Goal: Task Accomplishment & Management: Use online tool/utility

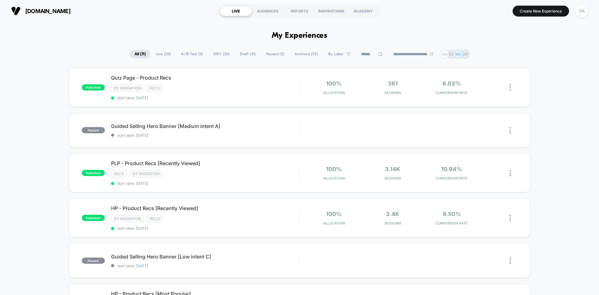
click at [246, 55] on span "Draft ( 41 )" at bounding box center [247, 54] width 25 height 8
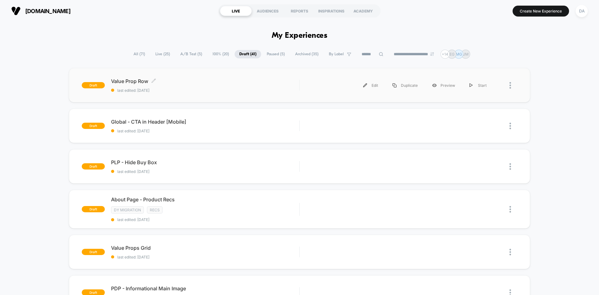
click at [198, 84] on span "Value Prop Row Click to edit experience details" at bounding box center [205, 81] width 188 height 6
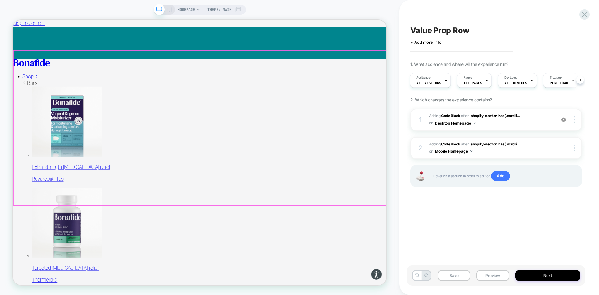
scroll to position [218, 0]
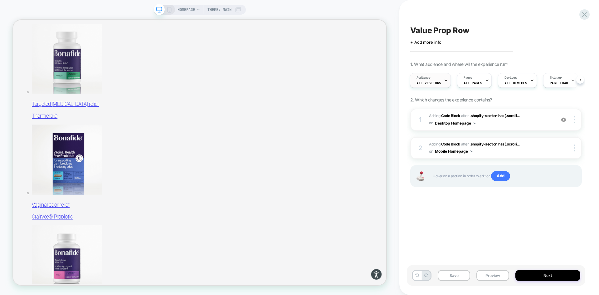
click at [444, 79] on icon at bounding box center [446, 80] width 4 height 4
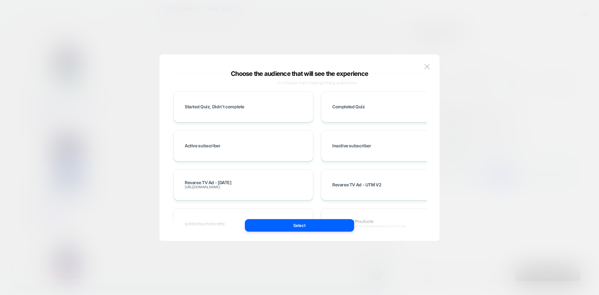
scroll to position [0, 0]
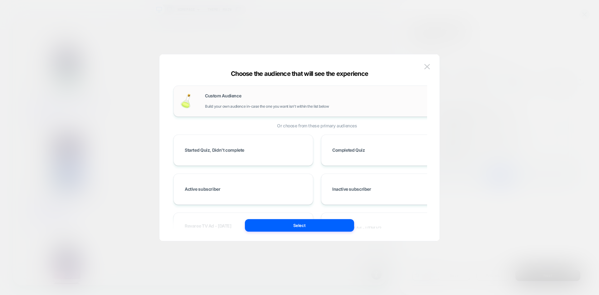
drag, startPoint x: 319, startPoint y: 160, endPoint x: 336, endPoint y: 90, distance: 72.9
click at [274, 104] on div "Custom Audience Build your own audience in-case the one you want isn't within t…" at bounding box center [329, 101] width 249 height 15
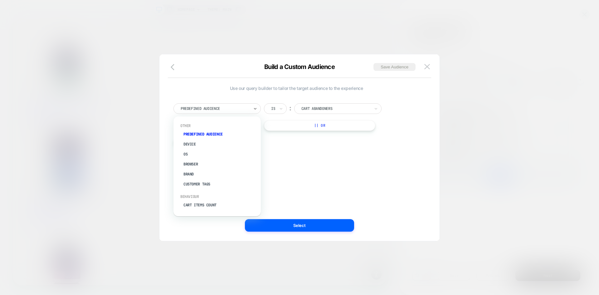
click at [246, 106] on div at bounding box center [215, 109] width 69 height 6
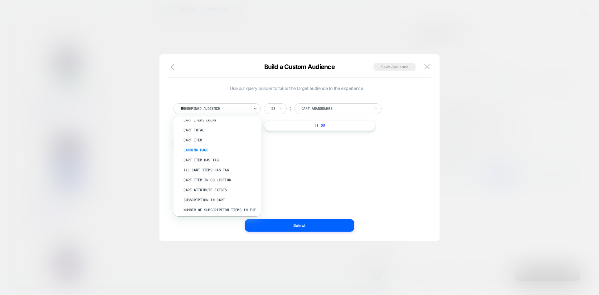
scroll to position [55, 0]
type input "**"
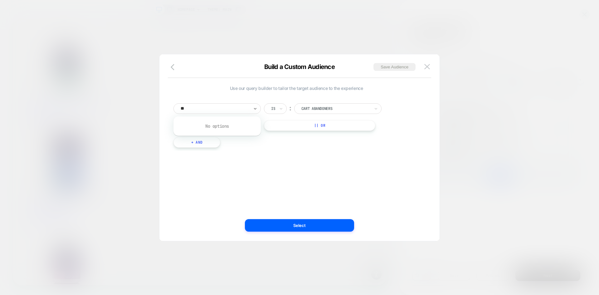
scroll to position [0, 0]
click at [209, 110] on div at bounding box center [215, 109] width 69 height 6
click at [208, 110] on div at bounding box center [215, 109] width 69 height 6
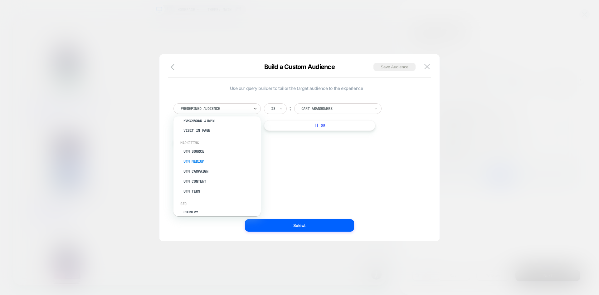
scroll to position [210, 0]
click at [204, 177] on div "UTM Source" at bounding box center [220, 176] width 81 height 10
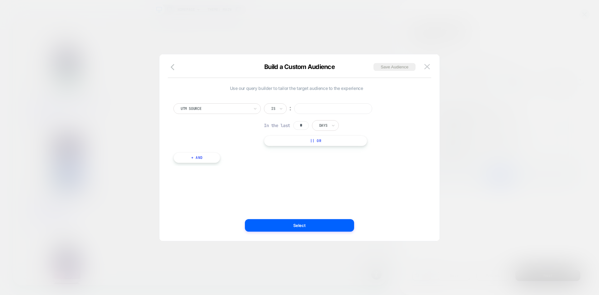
click at [323, 109] on input at bounding box center [333, 108] width 78 height 11
click at [429, 65] on img at bounding box center [427, 66] width 6 height 5
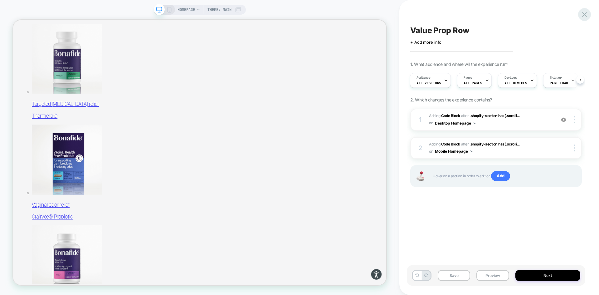
click at [585, 16] on icon at bounding box center [584, 14] width 8 height 8
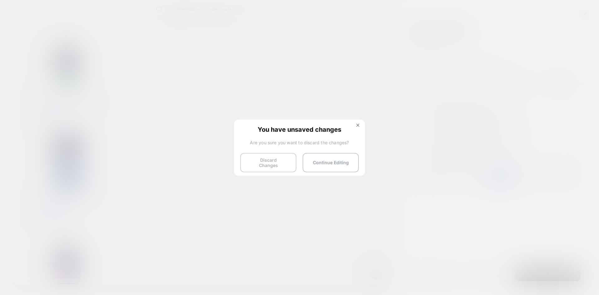
click at [287, 163] on button "Discard Changes" at bounding box center [268, 162] width 56 height 19
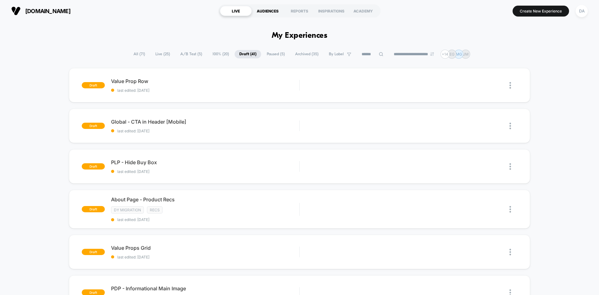
click at [271, 13] on div "AUDIENCES" at bounding box center [268, 11] width 32 height 10
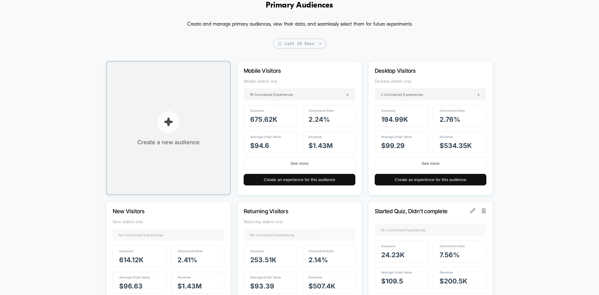
scroll to position [31, 0]
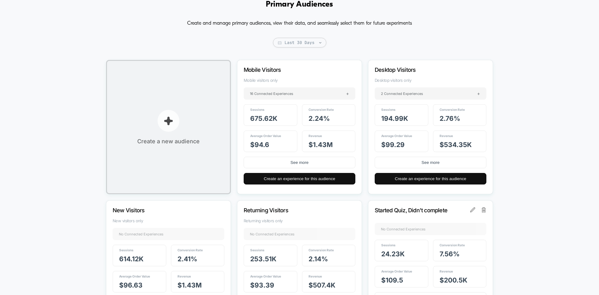
click at [170, 144] on span "Create a new audience" at bounding box center [168, 141] width 62 height 7
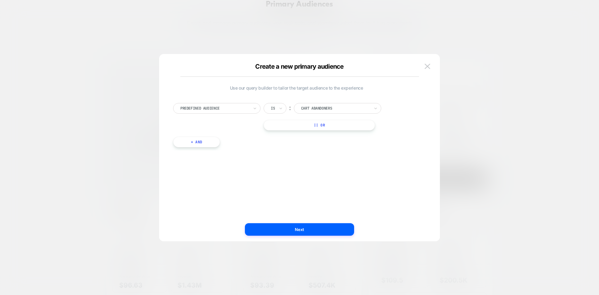
click at [232, 105] on div at bounding box center [214, 108] width 69 height 6
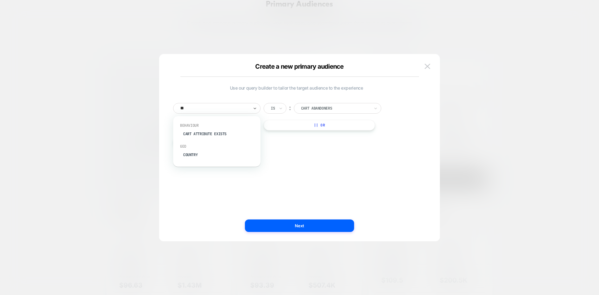
scroll to position [0, 0]
type input "****"
click at [228, 139] on div "UTM Source" at bounding box center [219, 134] width 81 height 10
click at [343, 103] on input at bounding box center [333, 108] width 78 height 11
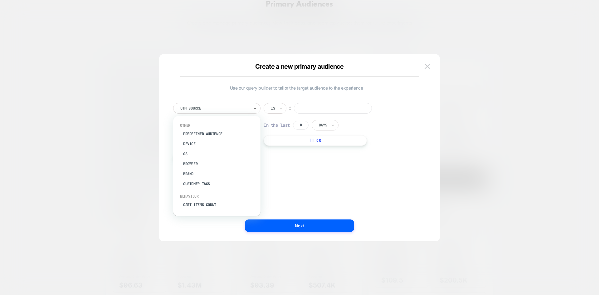
click at [237, 108] on div at bounding box center [214, 108] width 69 height 6
click at [281, 108] on icon at bounding box center [281, 108] width 4 height 6
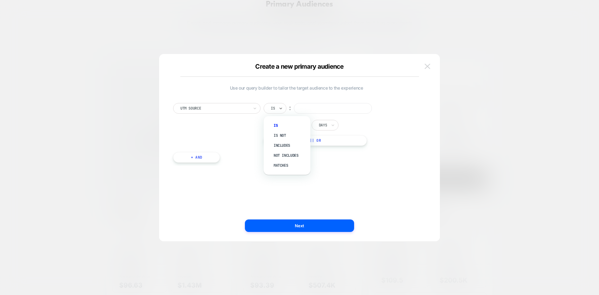
click at [430, 68] on button at bounding box center [427, 66] width 9 height 9
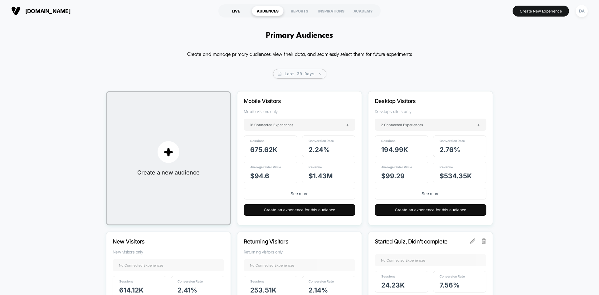
click at [237, 13] on div "LIVE" at bounding box center [236, 11] width 32 height 10
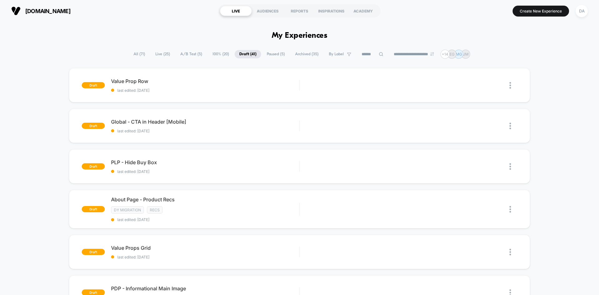
click at [184, 53] on span "A/B Test ( 5 )" at bounding box center [191, 54] width 31 height 8
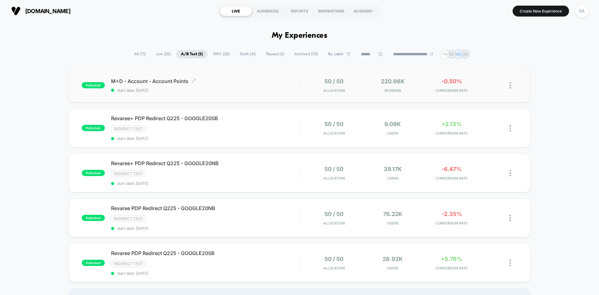
click at [252, 84] on span "M+D - Account - Account Points Click to edit experience details" at bounding box center [205, 81] width 188 height 6
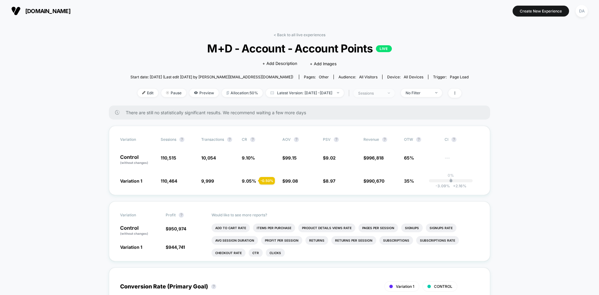
click at [392, 96] on span "sessions" at bounding box center [374, 93] width 41 height 8
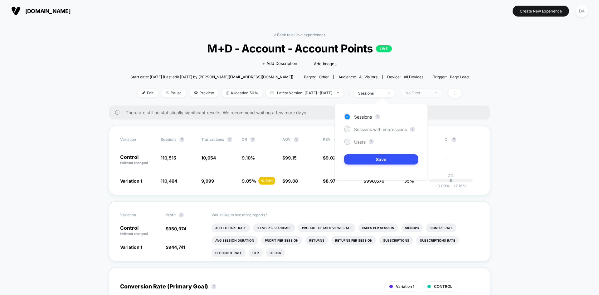
click at [431, 93] on div "No Filter" at bounding box center [418, 93] width 25 height 5
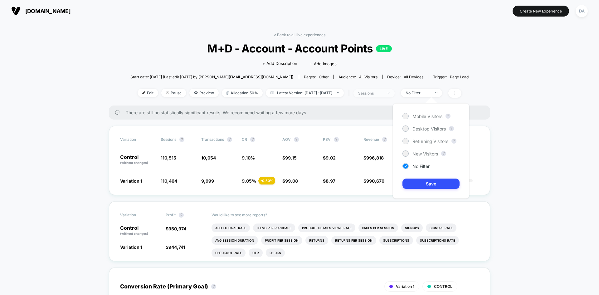
click at [395, 92] on span "sessions" at bounding box center [374, 93] width 41 height 8
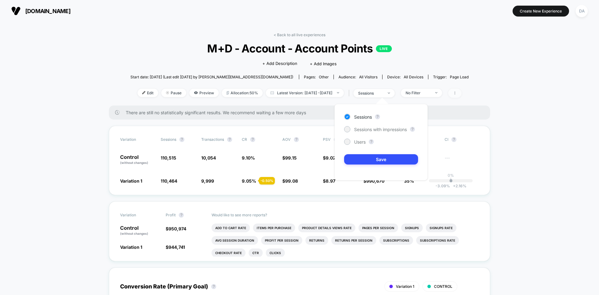
click at [462, 94] on span at bounding box center [454, 93] width 13 height 9
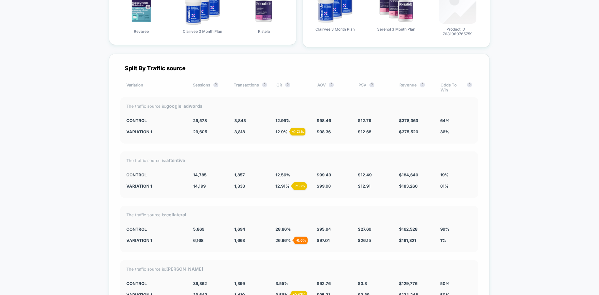
scroll to position [1217, 0]
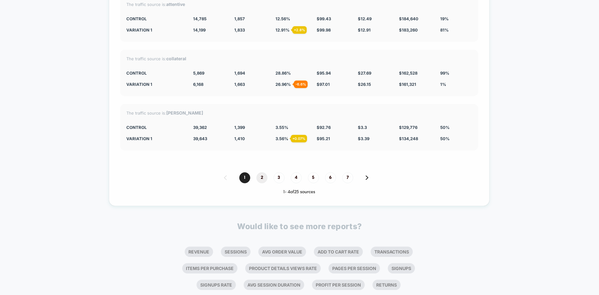
click at [263, 177] on span "2" at bounding box center [262, 177] width 11 height 11
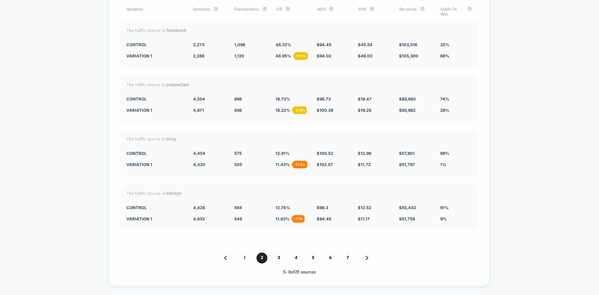
scroll to position [1155, 0]
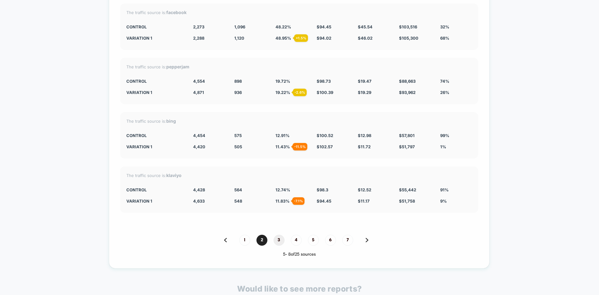
click at [280, 239] on span "3" at bounding box center [279, 240] width 11 height 11
click at [296, 236] on span "4" at bounding box center [296, 240] width 11 height 11
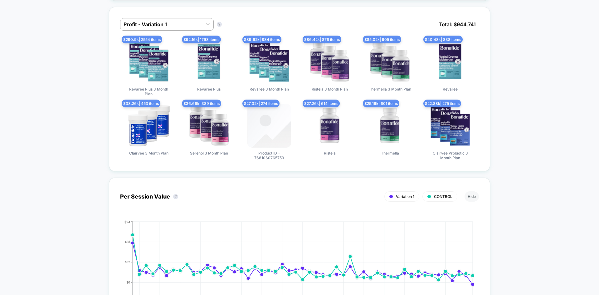
scroll to position [0, 0]
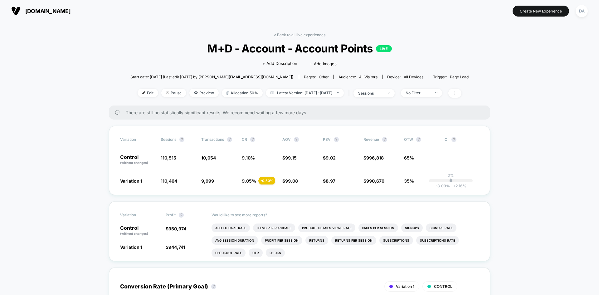
drag, startPoint x: 523, startPoint y: 85, endPoint x: 526, endPoint y: 27, distance: 58.7
click at [298, 36] on link "< Back to all live experiences" at bounding box center [300, 34] width 52 height 5
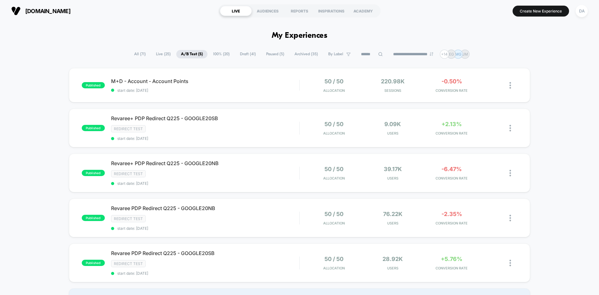
click at [262, 52] on span "Paused ( 5 )" at bounding box center [275, 54] width 27 height 8
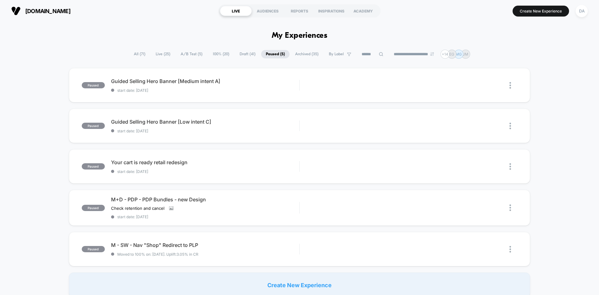
click at [240, 55] on span "Draft ( 41 )" at bounding box center [247, 54] width 25 height 8
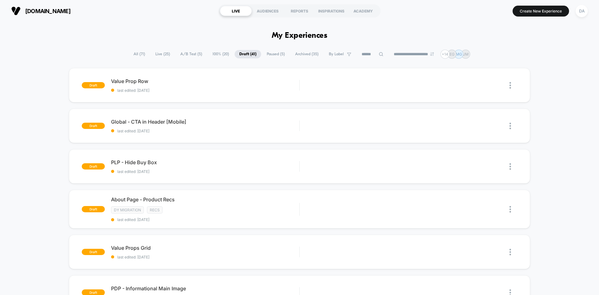
click at [218, 56] on span "100% ( 20 )" at bounding box center [221, 54] width 26 height 8
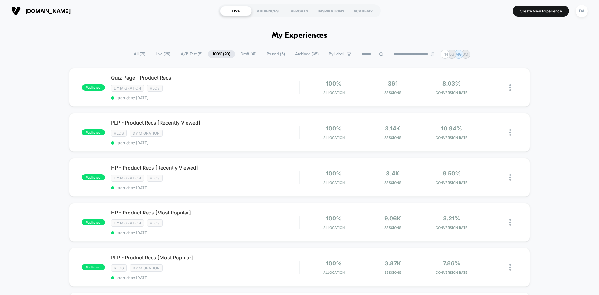
click at [242, 52] on span "Draft ( 41 )" at bounding box center [248, 54] width 25 height 8
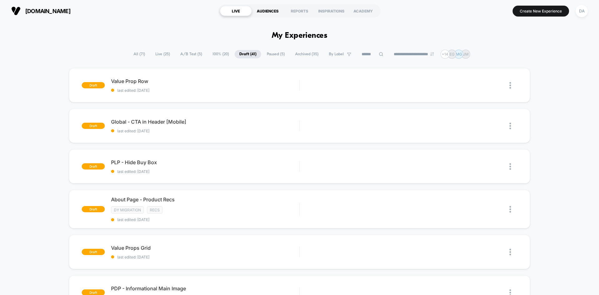
click at [275, 7] on div "AUDIENCES" at bounding box center [268, 11] width 32 height 10
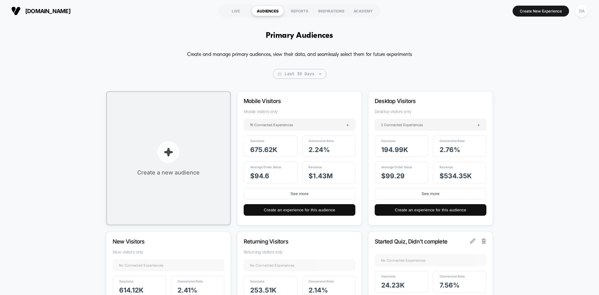
click at [143, 134] on button "Create a new audience" at bounding box center [168, 158] width 125 height 134
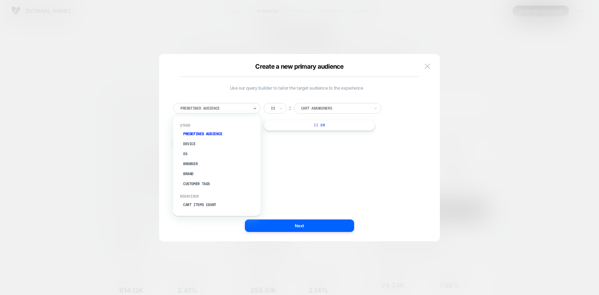
click at [224, 108] on div at bounding box center [214, 108] width 69 height 6
click at [201, 175] on div "UTM Source" at bounding box center [219, 176] width 81 height 10
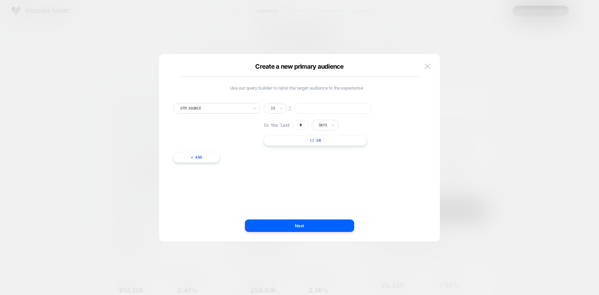
click at [328, 113] on div "Is ︰ In the last * Days || Or" at bounding box center [323, 124] width 119 height 43
click at [326, 110] on input at bounding box center [333, 108] width 78 height 11
type input "******"
click at [197, 150] on div "UTM Source Is ︰ ****** In the last * Days || Or + And" at bounding box center [296, 130] width 253 height 72
click at [197, 155] on button "+ And" at bounding box center [196, 157] width 47 height 11
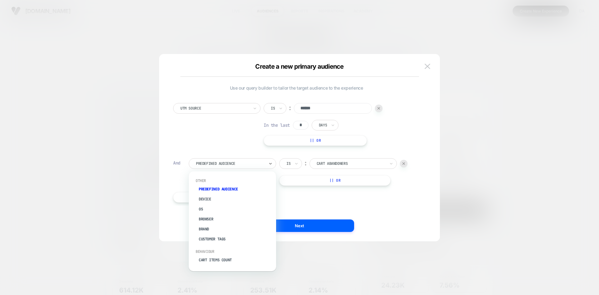
click at [215, 159] on div "Predefined Audience" at bounding box center [232, 163] width 87 height 11
click at [223, 232] on div "UTM Source" at bounding box center [235, 231] width 81 height 10
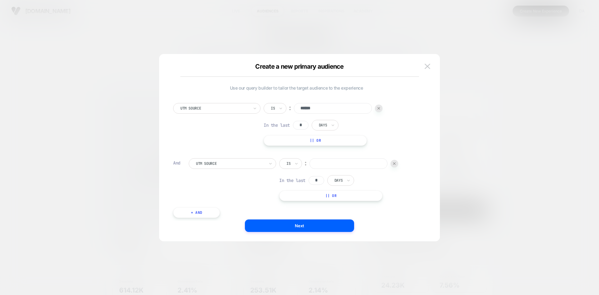
click at [217, 161] on div at bounding box center [230, 164] width 69 height 6
click at [214, 160] on div "UTM Source" at bounding box center [230, 163] width 70 height 7
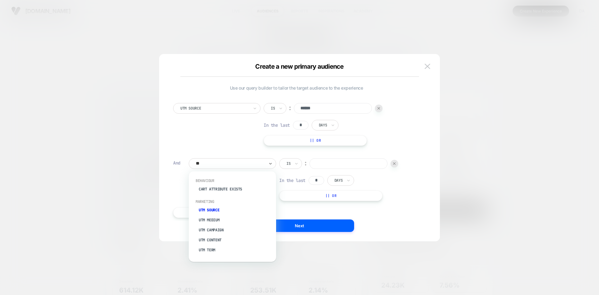
type input "***"
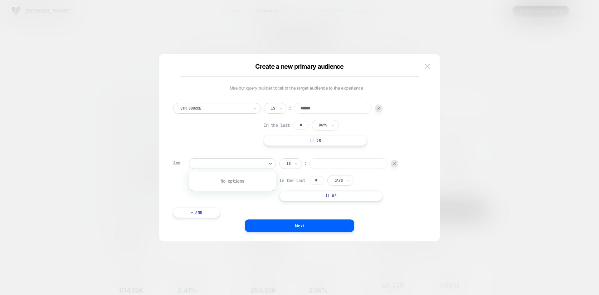
click at [223, 167] on div at bounding box center [232, 163] width 87 height 11
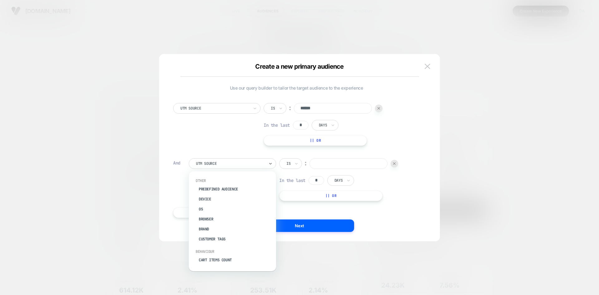
click at [222, 164] on div at bounding box center [230, 164] width 69 height 6
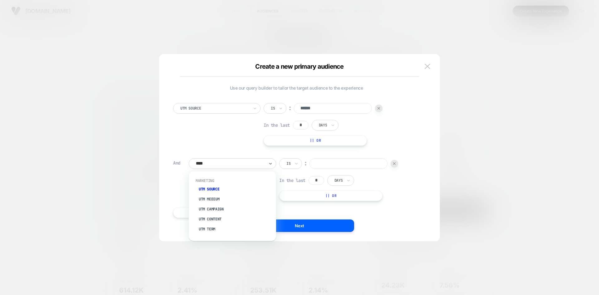
type input "*****"
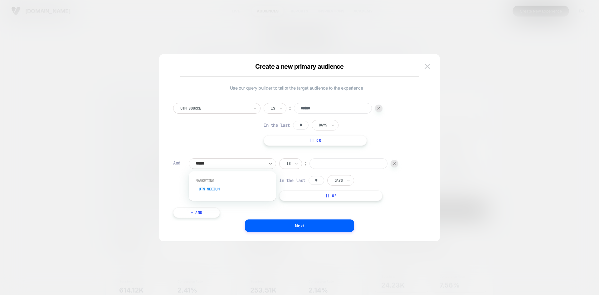
click at [225, 190] on div "UTM Medium" at bounding box center [235, 189] width 81 height 10
click at [336, 166] on input at bounding box center [349, 163] width 78 height 11
type input "*******"
click at [394, 164] on img at bounding box center [394, 163] width 2 height 2
click at [427, 67] on img at bounding box center [428, 66] width 6 height 5
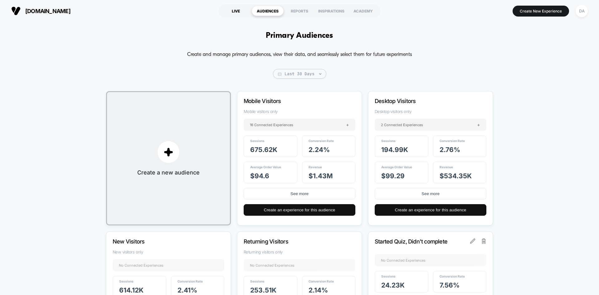
click at [242, 11] on div "LIVE" at bounding box center [236, 11] width 32 height 10
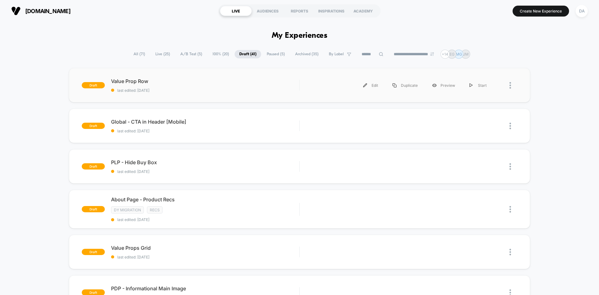
click at [215, 76] on div "draft Value Prop Row last edited: [DATE] Edit Duplicate Preview Start" at bounding box center [299, 85] width 461 height 34
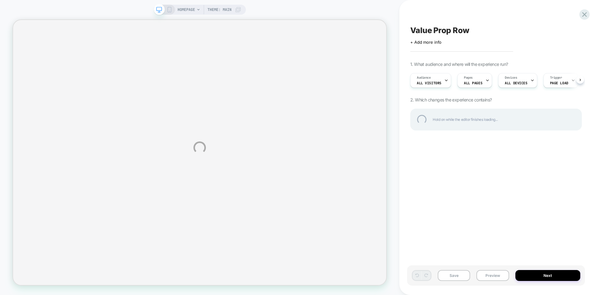
click at [580, 79] on div "HOMEPAGE Theme: MAIN Value Prop Row Click to edit experience details + Add more…" at bounding box center [299, 147] width 599 height 295
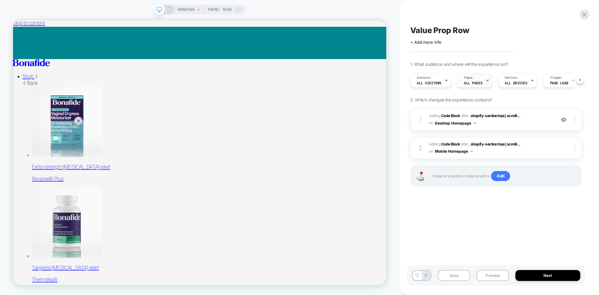
click at [486, 79] on icon at bounding box center [488, 80] width 4 height 4
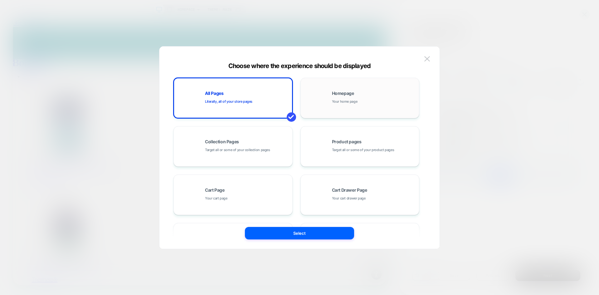
click at [365, 96] on div "Homepage Your home page" at bounding box center [374, 97] width 84 height 13
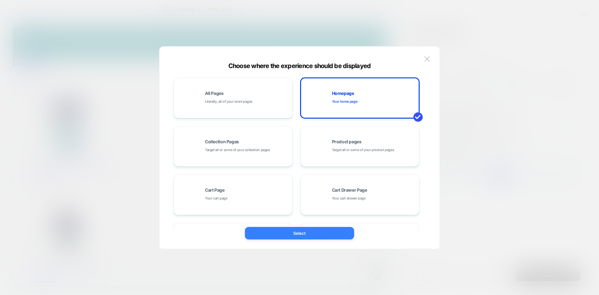
click at [314, 236] on button "Select" at bounding box center [299, 233] width 109 height 12
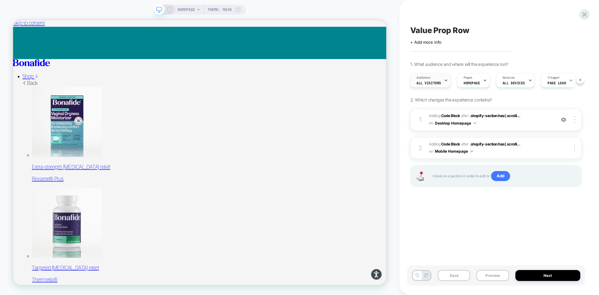
click at [438, 79] on div "Audience All Visitors" at bounding box center [428, 80] width 37 height 14
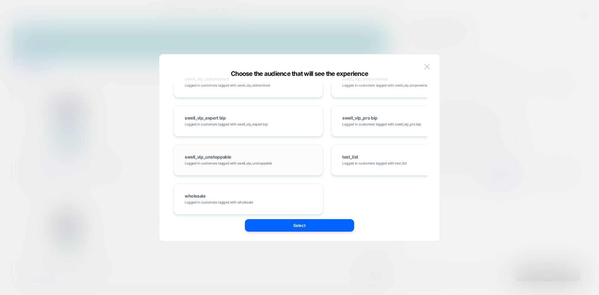
scroll to position [5125, 0]
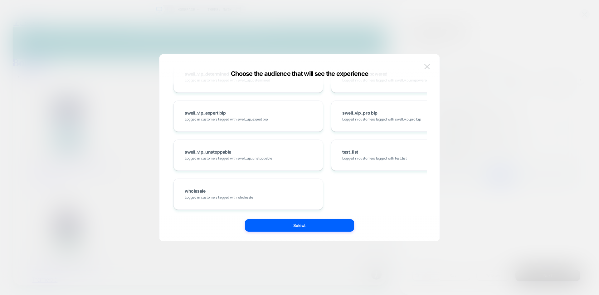
click at [425, 64] on img at bounding box center [427, 66] width 6 height 5
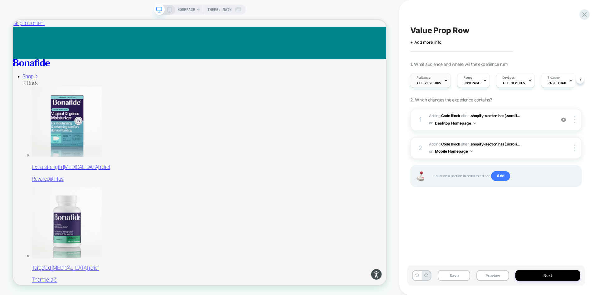
click at [444, 79] on icon at bounding box center [446, 80] width 4 height 4
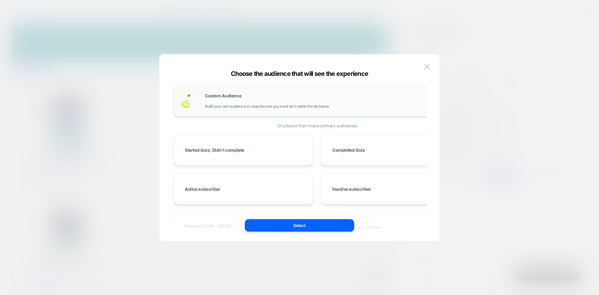
click at [248, 96] on div "Custom Audience Build your own audience in-case the one you want isn't within t…" at bounding box center [329, 101] width 249 height 15
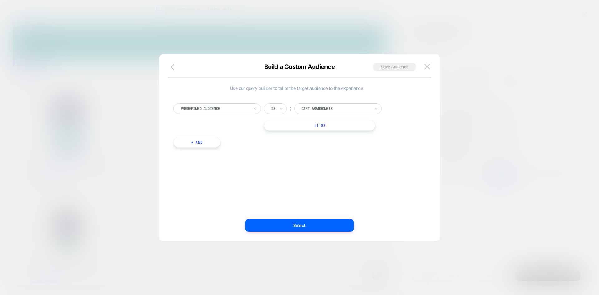
click at [228, 111] on div "Predefined Audience" at bounding box center [215, 108] width 70 height 7
type input "*"
click at [205, 183] on div "UTM Source" at bounding box center [220, 184] width 81 height 10
click at [283, 106] on icon at bounding box center [281, 108] width 4 height 6
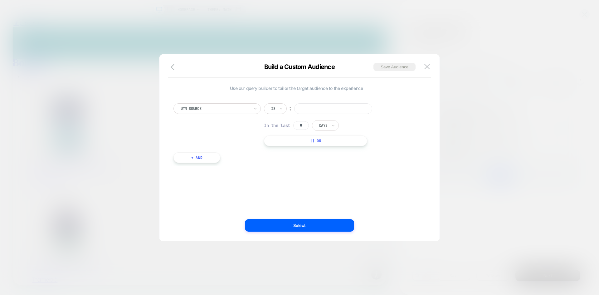
click at [276, 99] on div "UTM Source Is ︰ In the last * Days || Or + And" at bounding box center [296, 130] width 252 height 72
click at [279, 105] on div "Is" at bounding box center [275, 108] width 23 height 11
click at [232, 105] on div "UTM Source" at bounding box center [217, 108] width 87 height 11
click at [267, 107] on div "Is" at bounding box center [275, 108] width 23 height 11
click at [311, 105] on input at bounding box center [333, 108] width 78 height 11
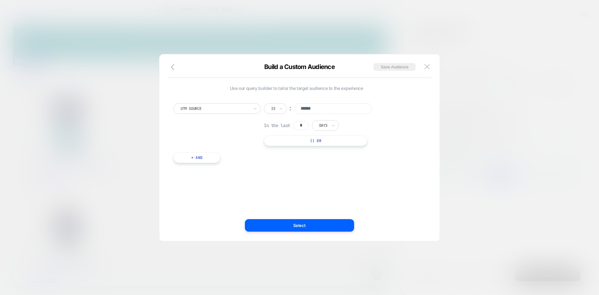
type input "******"
click at [194, 156] on button "+ And" at bounding box center [197, 157] width 47 height 11
click at [200, 164] on div at bounding box center [230, 164] width 69 height 6
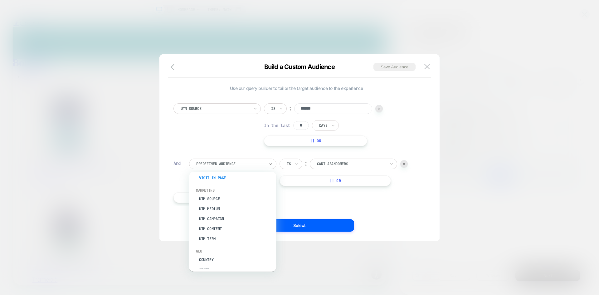
scroll to position [241, 0]
click at [223, 209] on div "UTM Medium" at bounding box center [235, 210] width 81 height 10
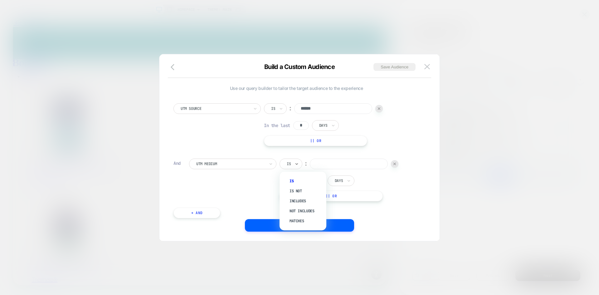
click at [292, 164] on div "Is" at bounding box center [291, 164] width 23 height 11
click at [301, 213] on div "Not includes" at bounding box center [306, 211] width 41 height 10
click at [331, 169] on input at bounding box center [370, 164] width 78 height 11
type input "***"
click at [303, 124] on input "*" at bounding box center [301, 125] width 16 height 9
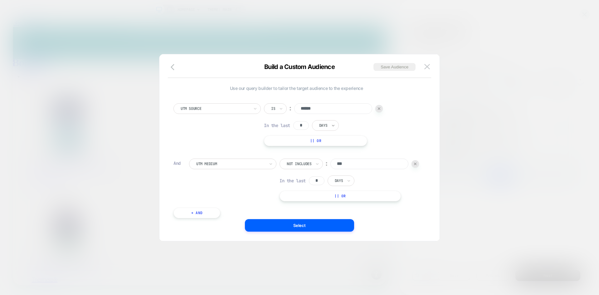
click at [333, 124] on icon at bounding box center [333, 125] width 4 height 6
click at [222, 130] on div "UTM Source Is ︰ ****** In the last * option Hours focused, 1 of 3. 3 results av…" at bounding box center [297, 124] width 246 height 43
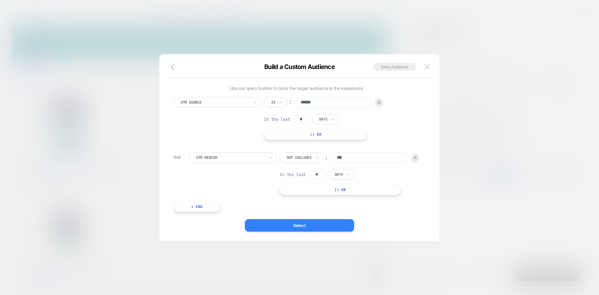
click at [301, 223] on button "Select" at bounding box center [299, 225] width 109 height 12
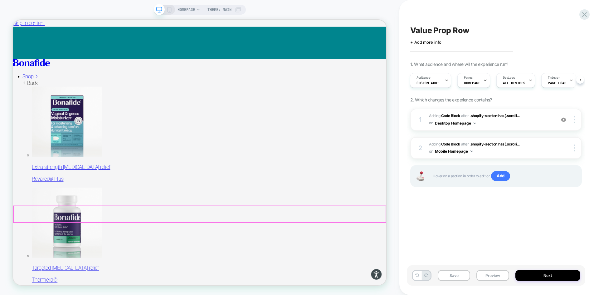
scroll to position [187, 0]
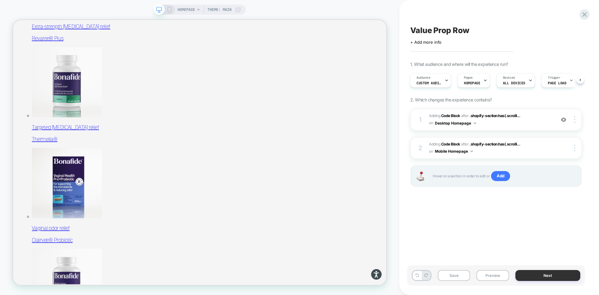
click at [538, 274] on button "Next" at bounding box center [548, 275] width 65 height 11
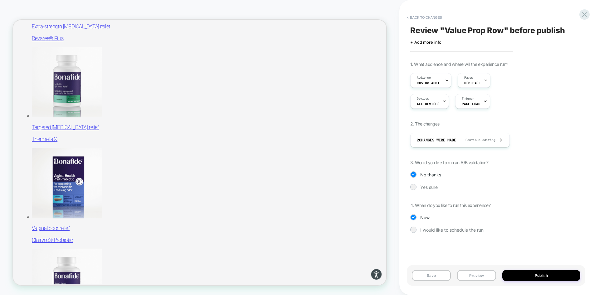
click at [538, 274] on button "Publish" at bounding box center [541, 275] width 78 height 11
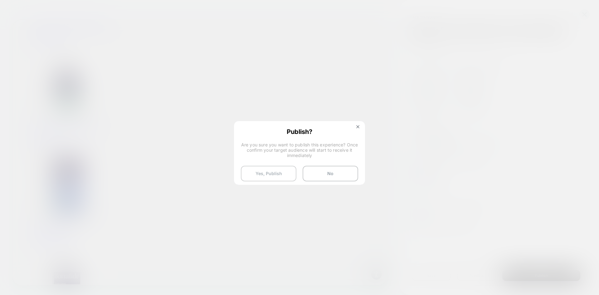
click at [281, 174] on button "Yes, Publish" at bounding box center [269, 174] width 56 height 16
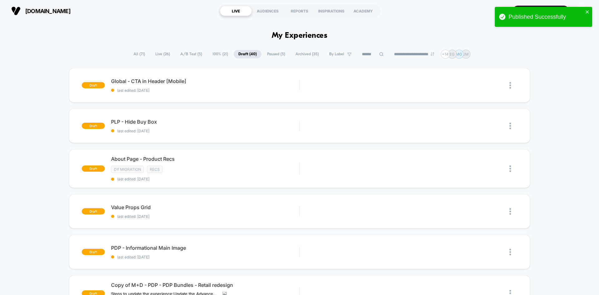
click at [186, 55] on span "A/B Test ( 5 )" at bounding box center [191, 54] width 31 height 8
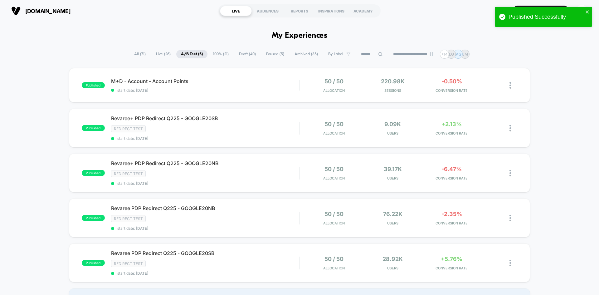
click at [164, 54] on span "Live ( 26 )" at bounding box center [163, 54] width 24 height 8
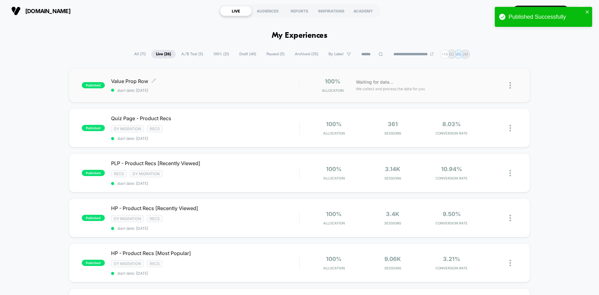
click at [217, 83] on span "Value Prop Row Click to edit experience details" at bounding box center [205, 81] width 188 height 6
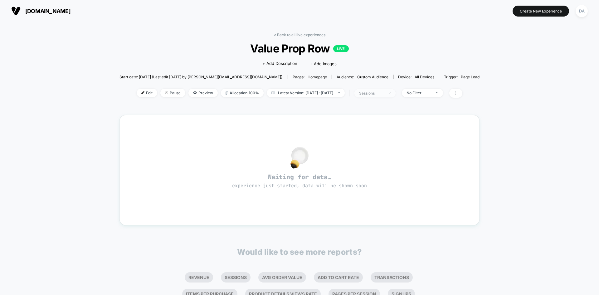
click at [386, 89] on span "sessions" at bounding box center [375, 93] width 41 height 8
click at [429, 91] on div "No Filter" at bounding box center [419, 93] width 25 height 5
click at [463, 93] on span at bounding box center [455, 93] width 13 height 9
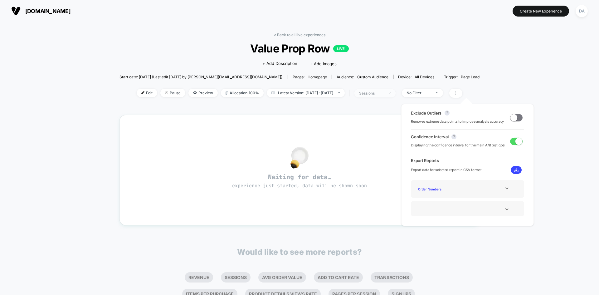
click at [384, 94] on div "sessions" at bounding box center [371, 93] width 25 height 5
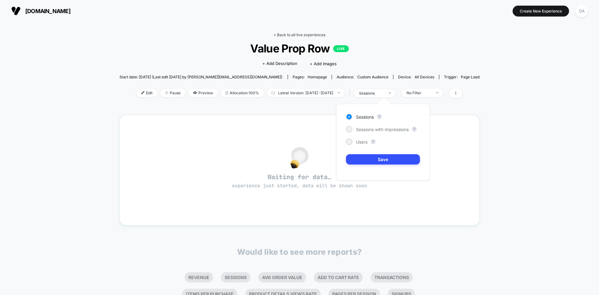
click at [284, 35] on link "< Back to all live experiences" at bounding box center [300, 34] width 52 height 5
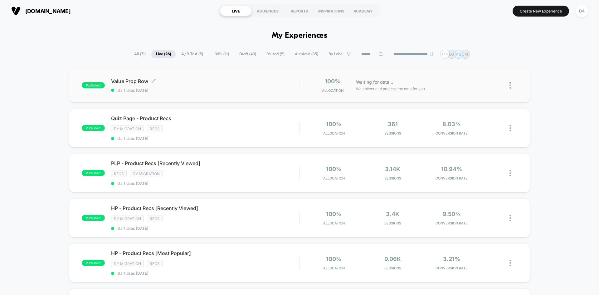
click at [188, 82] on span "Value Prop Row Click to edit experience details" at bounding box center [205, 81] width 188 height 6
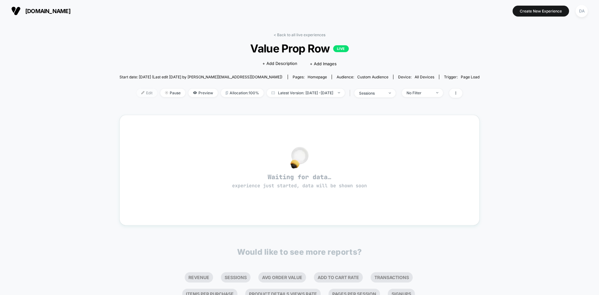
click at [137, 92] on span "Edit" at bounding box center [147, 93] width 21 height 8
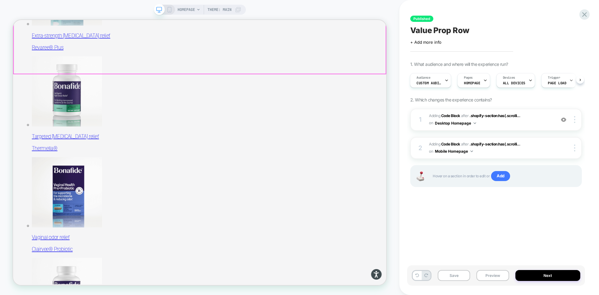
scroll to position [187, 0]
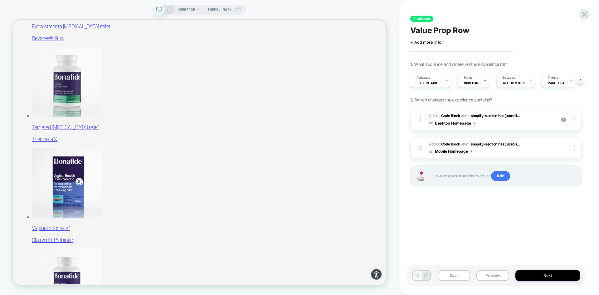
drag, startPoint x: 169, startPoint y: 12, endPoint x: 188, endPoint y: 0, distance: 22.7
click at [169, 12] on rect at bounding box center [169, 9] width 3 height 5
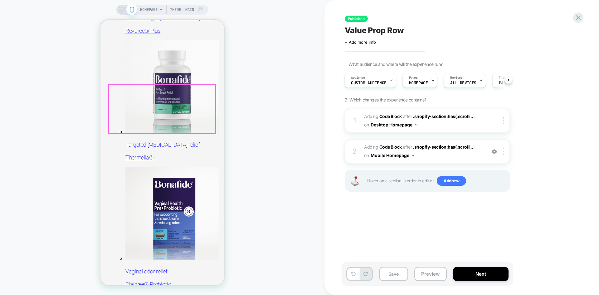
scroll to position [187, 0]
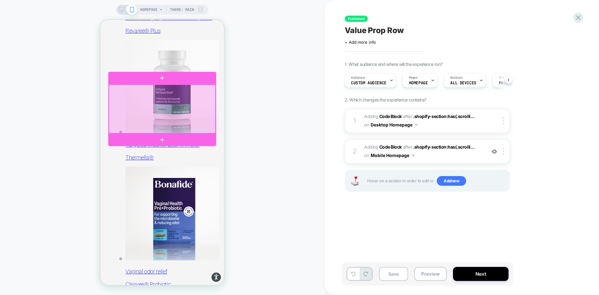
click at [160, 112] on div at bounding box center [162, 109] width 107 height 49
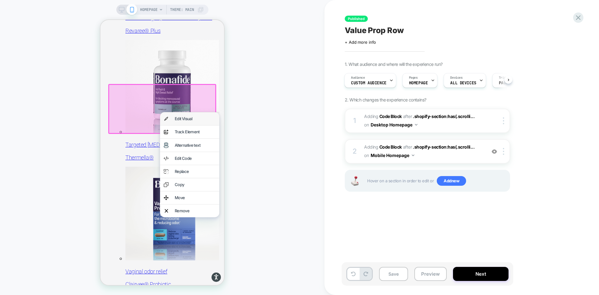
click at [193, 120] on div "Edit Visual" at bounding box center [195, 118] width 41 height 5
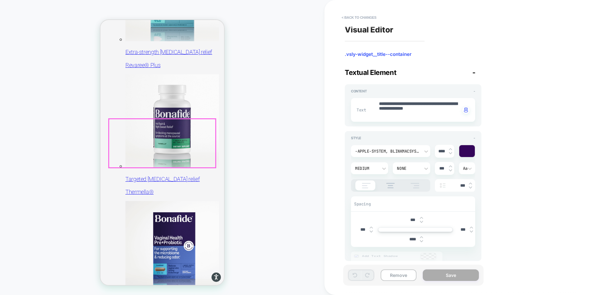
scroll to position [144, 0]
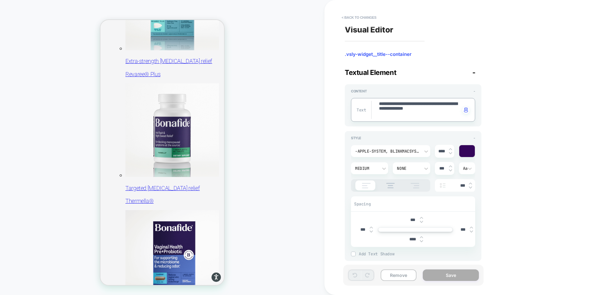
click at [402, 108] on textarea "**********" at bounding box center [420, 110] width 82 height 18
paste textarea
type textarea "*"
type textarea "**********"
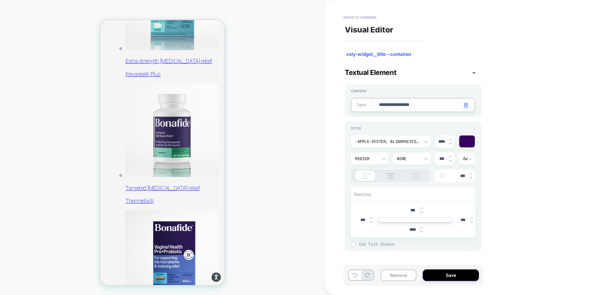
type textarea "*"
type textarea "**********"
type textarea "*"
click at [395, 105] on textarea "**********" at bounding box center [420, 105] width 82 height 7
type textarea "**********"
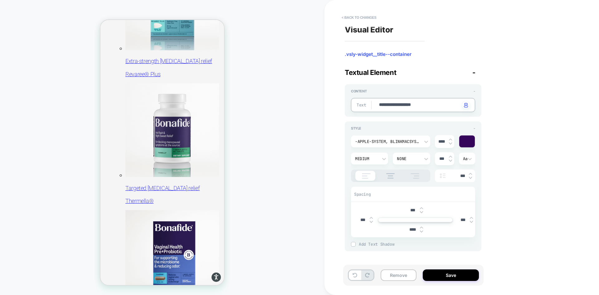
click at [439, 105] on textarea "**********" at bounding box center [420, 105] width 82 height 7
click at [441, 272] on button "Save" at bounding box center [451, 275] width 56 height 12
type textarea "*"
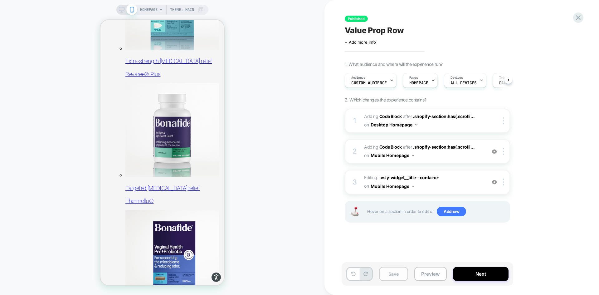
scroll to position [0, 0]
click at [398, 276] on button "Save" at bounding box center [393, 274] width 29 height 14
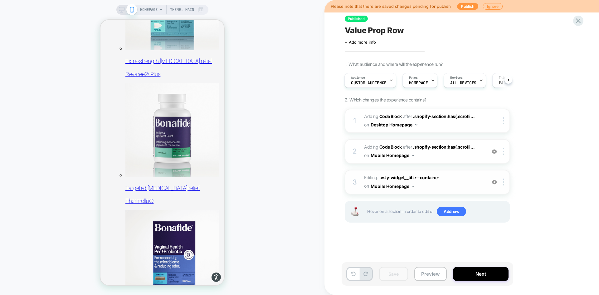
scroll to position [0, 1]
click at [470, 5] on button "Publish" at bounding box center [467, 6] width 21 height 7
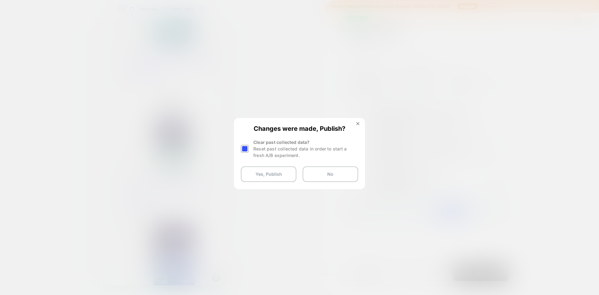
click at [247, 148] on div at bounding box center [245, 149] width 8 height 8
click at [271, 175] on button "Yes, Publish" at bounding box center [269, 174] width 56 height 16
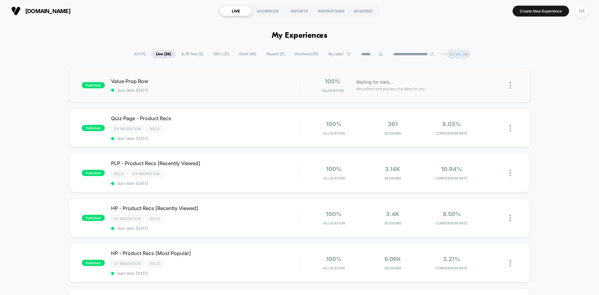
click at [234, 76] on div "published Value Prop Row start date: [DATE] 100% Allocation Waiting for data...…" at bounding box center [299, 85] width 461 height 34
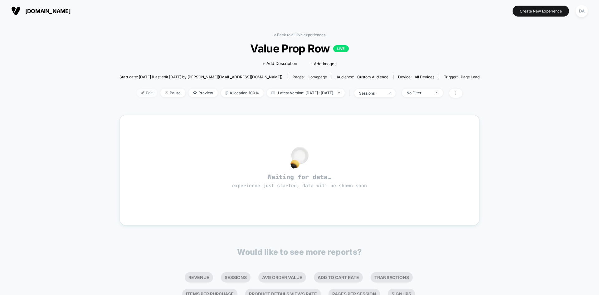
click at [141, 92] on span "Edit" at bounding box center [147, 93] width 21 height 8
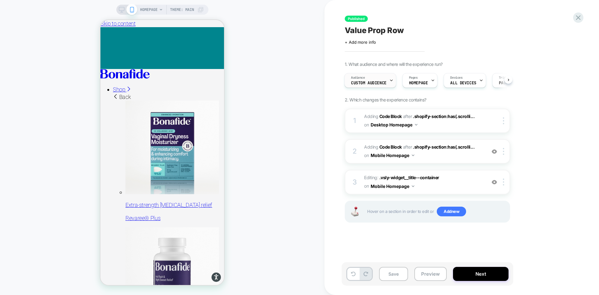
click at [379, 75] on div "Audience Custom Audience" at bounding box center [369, 80] width 48 height 14
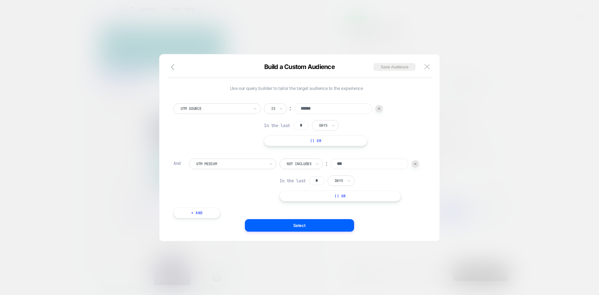
click at [414, 165] on img at bounding box center [415, 164] width 2 height 2
click at [279, 107] on div "Is" at bounding box center [275, 108] width 23 height 11
click at [287, 146] on div "Includes" at bounding box center [290, 146] width 41 height 10
click at [197, 159] on button "+ And" at bounding box center [197, 157] width 47 height 11
click at [211, 160] on div "Predefined Audience" at bounding box center [231, 163] width 70 height 7
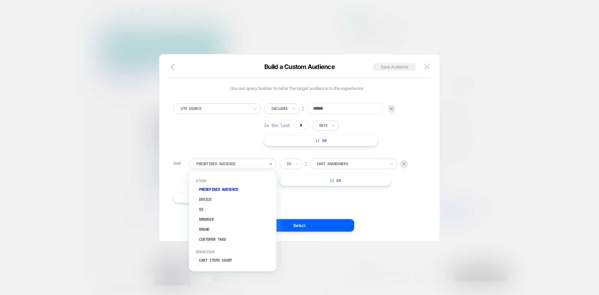
click at [314, 195] on div "UTM Source Includes ︰ ****** In the last * Days || Or And option Browser focuse…" at bounding box center [296, 150] width 252 height 112
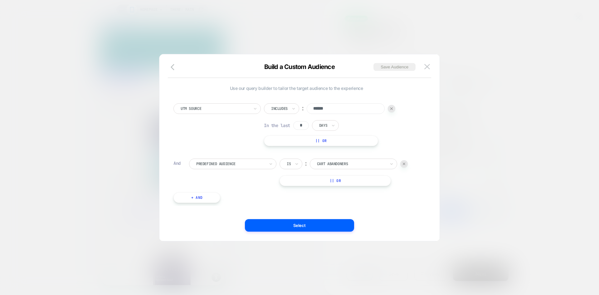
click at [404, 163] on img at bounding box center [404, 164] width 2 height 2
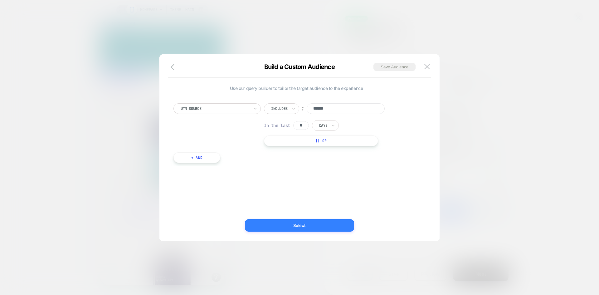
click at [328, 222] on button "Select" at bounding box center [299, 225] width 109 height 12
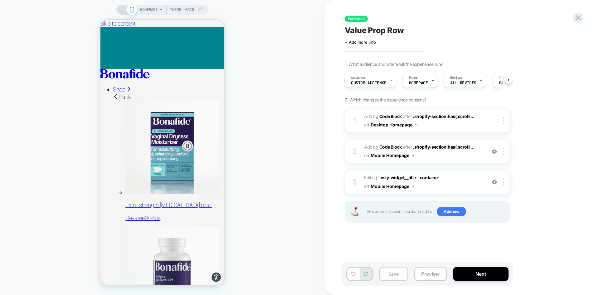
click at [394, 276] on button "Save" at bounding box center [393, 274] width 29 height 14
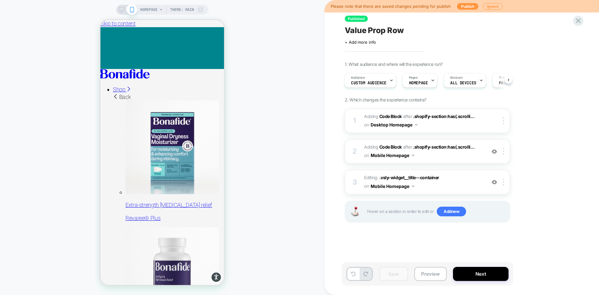
scroll to position [0, 1]
click at [462, 3] on button "Publish" at bounding box center [467, 6] width 21 height 7
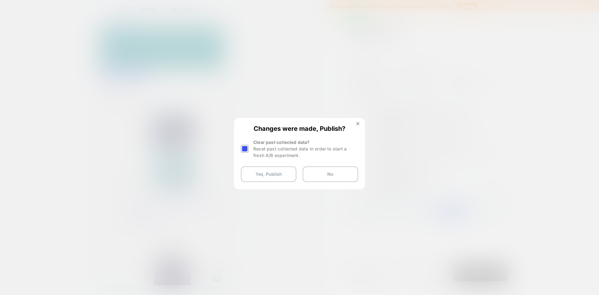
click at [247, 147] on div at bounding box center [245, 149] width 8 height 8
click at [263, 177] on button "Yes, Publish" at bounding box center [269, 174] width 56 height 16
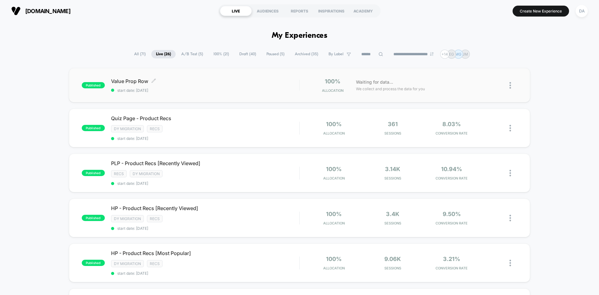
click at [180, 79] on span "Value Prop Row Click to edit experience details" at bounding box center [205, 81] width 188 height 6
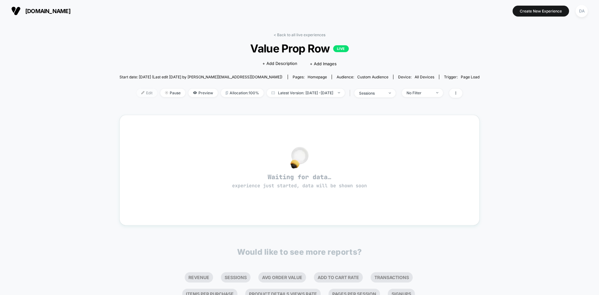
click at [139, 94] on span "Edit" at bounding box center [147, 93] width 21 height 8
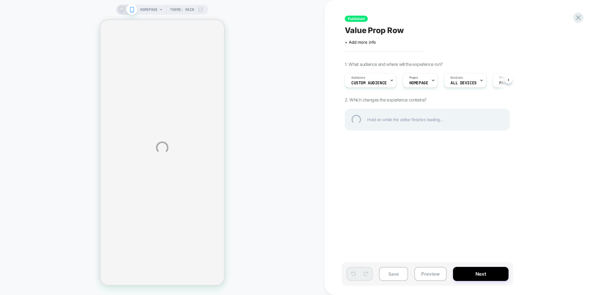
click at [386, 80] on div "HOMEPAGE Theme: MAIN Published Value Prop Row Click to edit experience details …" at bounding box center [299, 147] width 599 height 295
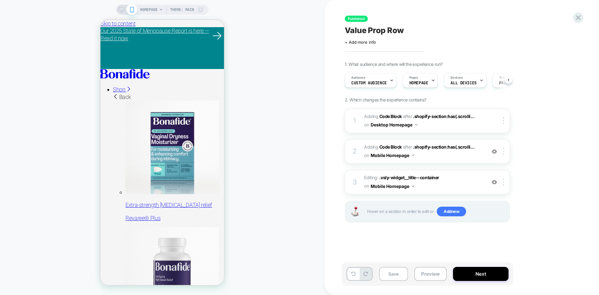
click at [390, 81] on icon at bounding box center [392, 80] width 4 height 4
